Goal: Task Accomplishment & Management: Manage account settings

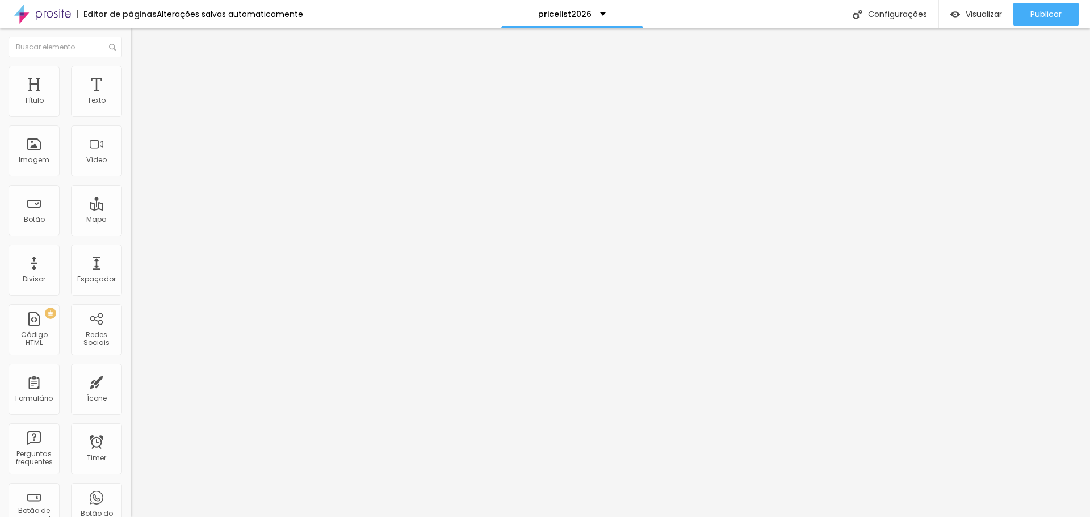
click at [131, 120] on span "Editar perguntas" at bounding box center [163, 116] width 65 height 10
drag, startPoint x: 612, startPoint y: 308, endPoint x: 413, endPoint y: 308, distance: 199.8
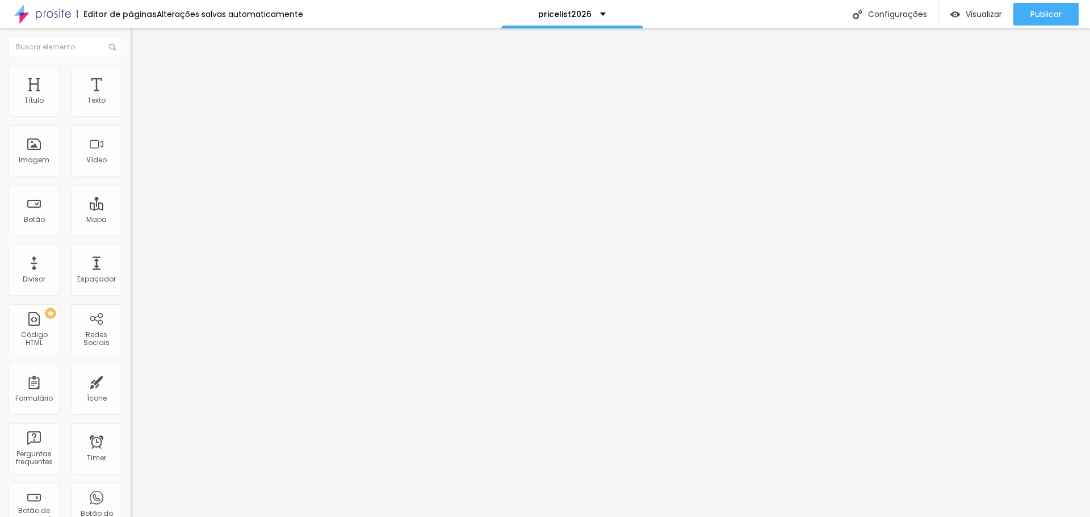
drag, startPoint x: 526, startPoint y: 312, endPoint x: 430, endPoint y: 301, distance: 96.5
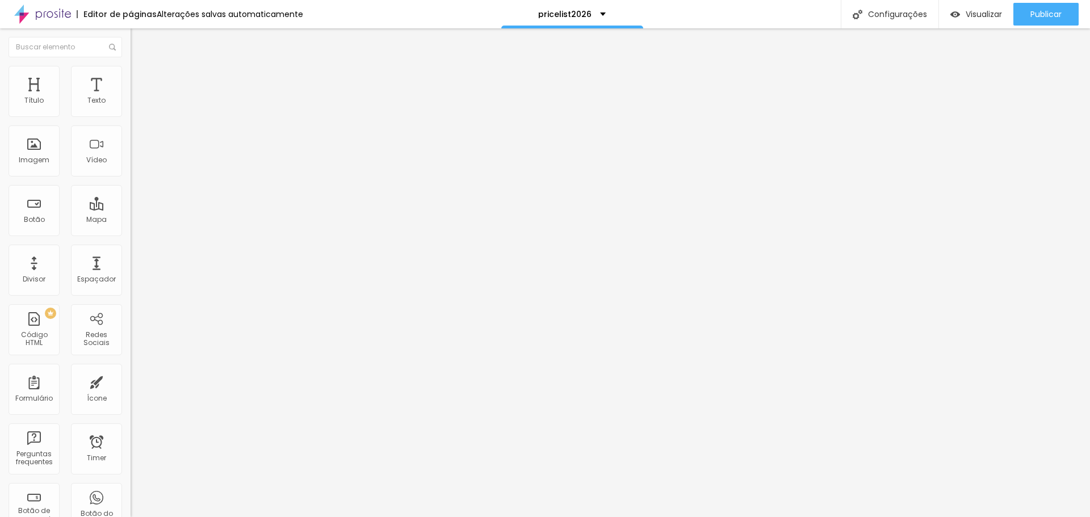
click at [1034, 18] on span "Publicar" at bounding box center [1045, 14] width 31 height 9
click at [131, 120] on span "Editar perguntas" at bounding box center [163, 116] width 65 height 10
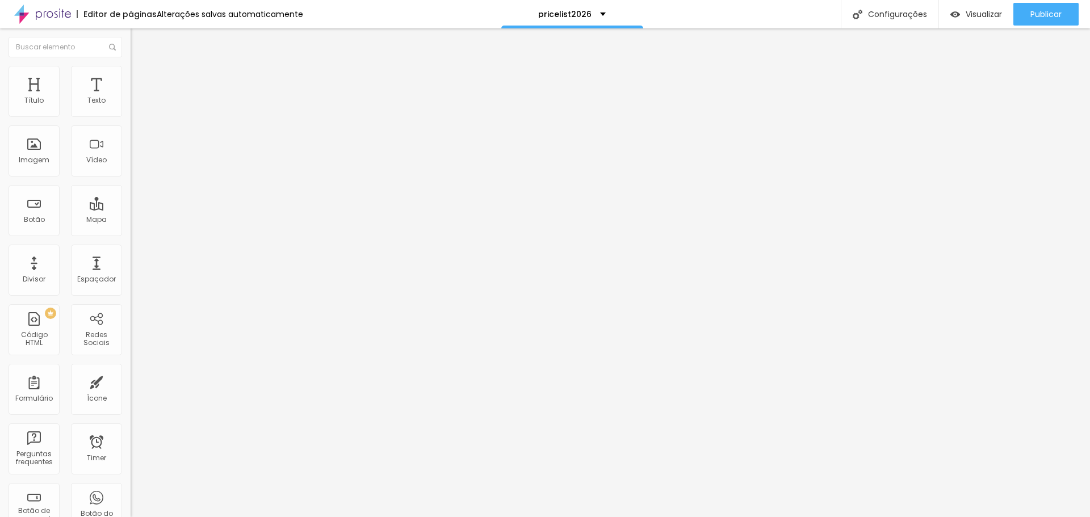
click at [131, 120] on span "Editar perguntas" at bounding box center [163, 116] width 65 height 10
drag, startPoint x: 678, startPoint y: 344, endPoint x: 414, endPoint y: 347, distance: 264.5
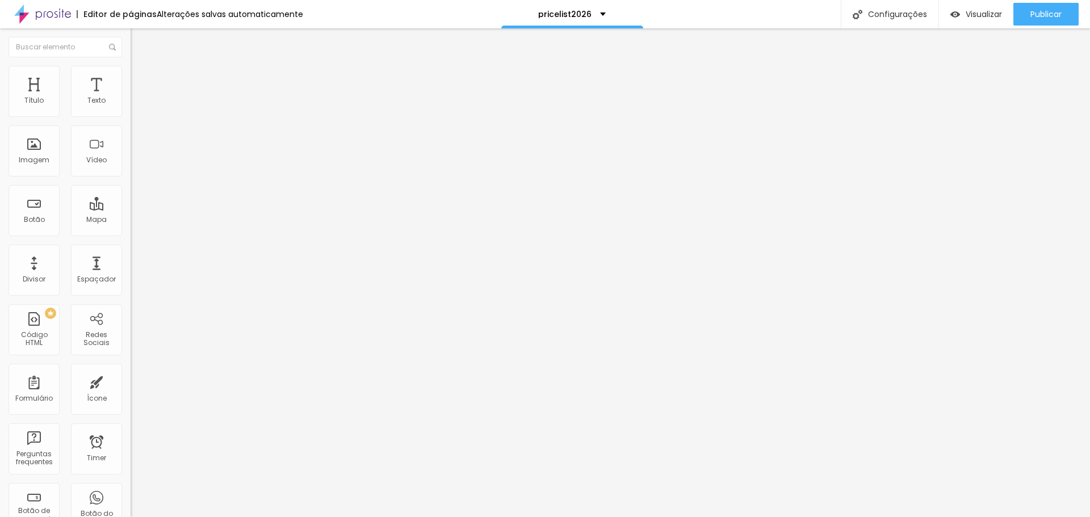
click at [131, 120] on span "Editar perguntas" at bounding box center [163, 116] width 65 height 10
drag, startPoint x: 656, startPoint y: 373, endPoint x: 406, endPoint y: 356, distance: 250.3
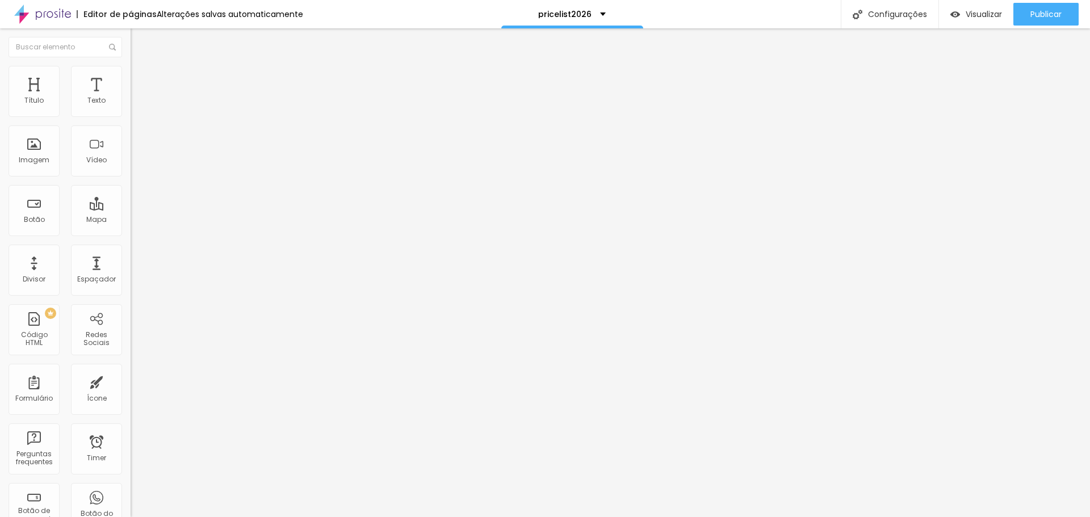
click at [131, 120] on span "Editar perguntas" at bounding box center [163, 116] width 65 height 10
drag, startPoint x: 855, startPoint y: 456, endPoint x: 755, endPoint y: 328, distance: 163.0
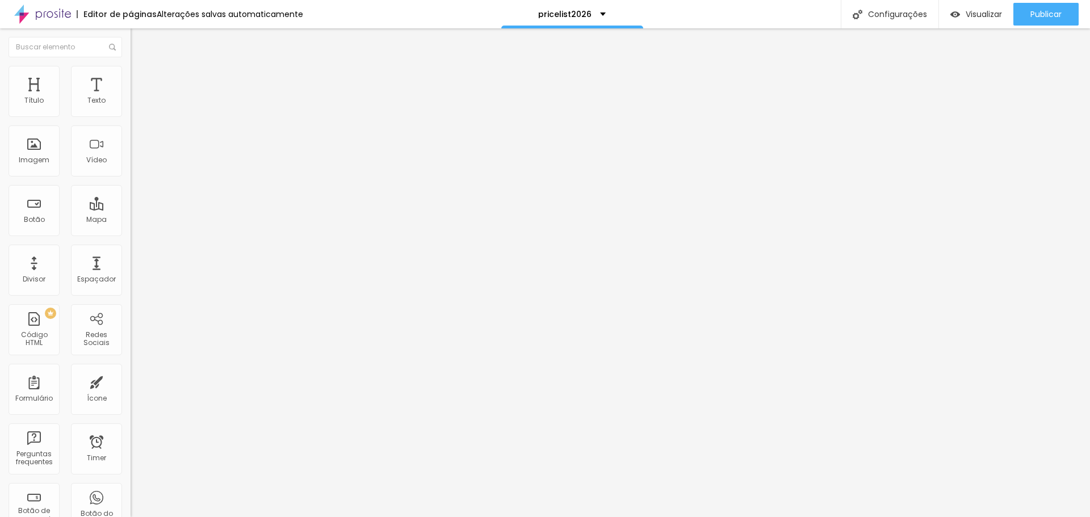
click at [1037, 16] on span "Publicar" at bounding box center [1045, 14] width 31 height 9
